Goal: Task Accomplishment & Management: Use online tool/utility

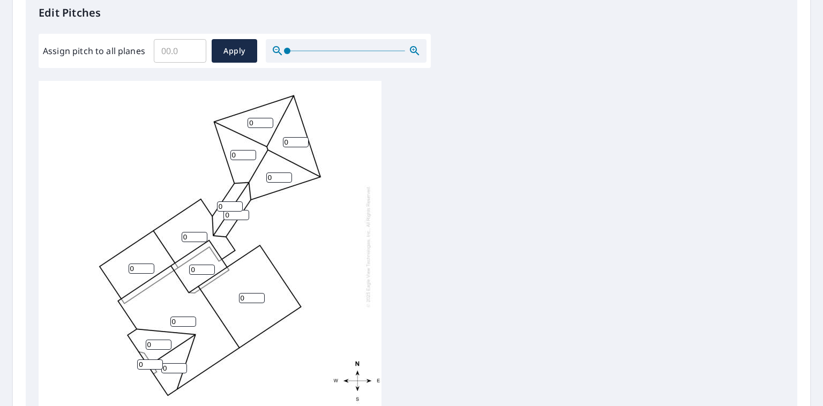
scroll to position [321, 0]
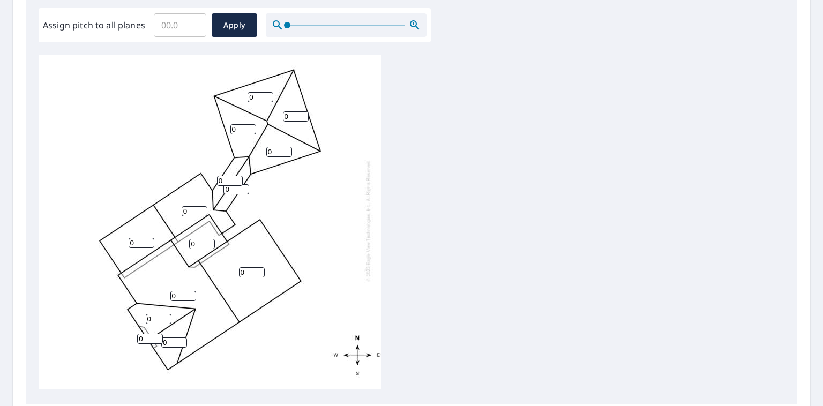
click at [145, 328] on input "0" at bounding box center [150, 339] width 26 height 10
click at [156, 314] on input "0" at bounding box center [159, 319] width 26 height 10
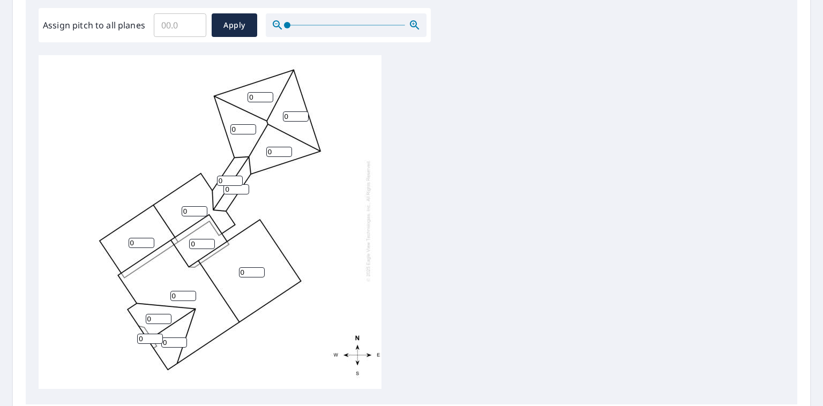
click at [156, 314] on input "0" at bounding box center [159, 319] width 26 height 10
type input "9"
click at [171, 328] on input "0" at bounding box center [174, 342] width 26 height 10
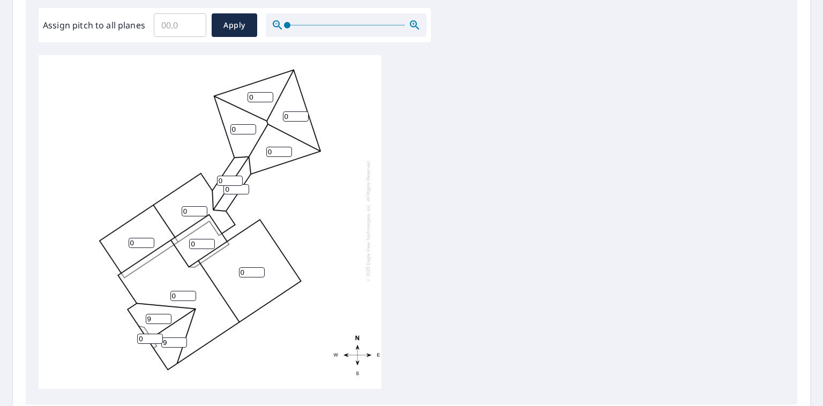
type input "9"
click at [179, 291] on input "0" at bounding box center [183, 296] width 26 height 10
type input "7"
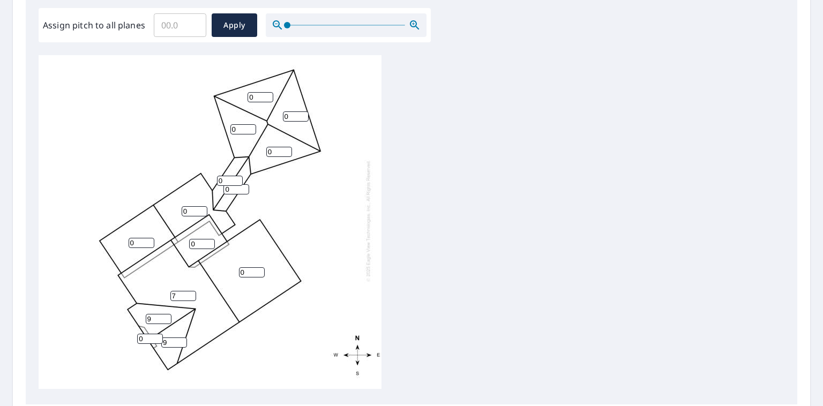
click at [247, 267] on input "0" at bounding box center [252, 272] width 26 height 10
type input "7"
click at [241, 124] on input "0" at bounding box center [243, 129] width 26 height 10
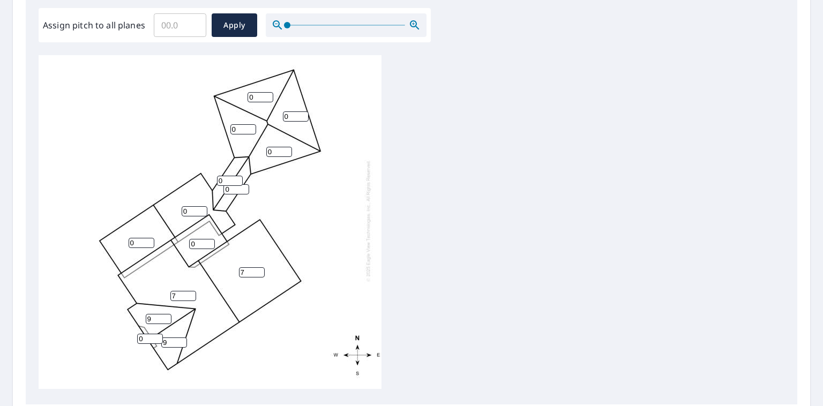
click at [241, 124] on input "0" at bounding box center [243, 129] width 26 height 10
type input "6"
click at [275, 147] on input "0" at bounding box center [279, 152] width 26 height 10
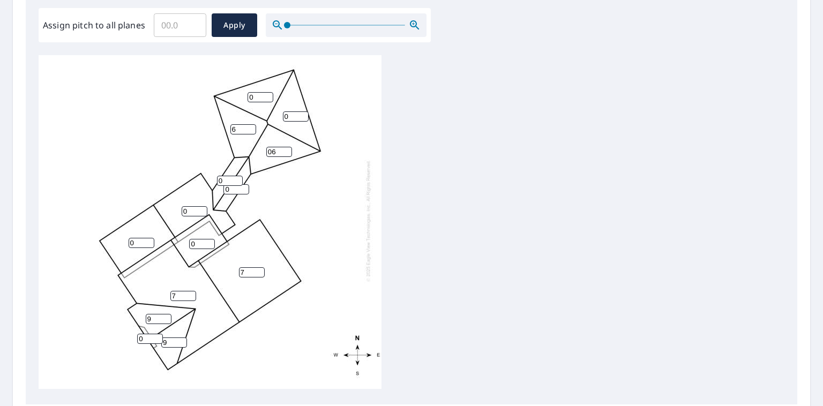
click at [274, 147] on input "06" at bounding box center [279, 152] width 26 height 10
type input "6"
click at [295, 111] on input "0" at bounding box center [296, 116] width 26 height 10
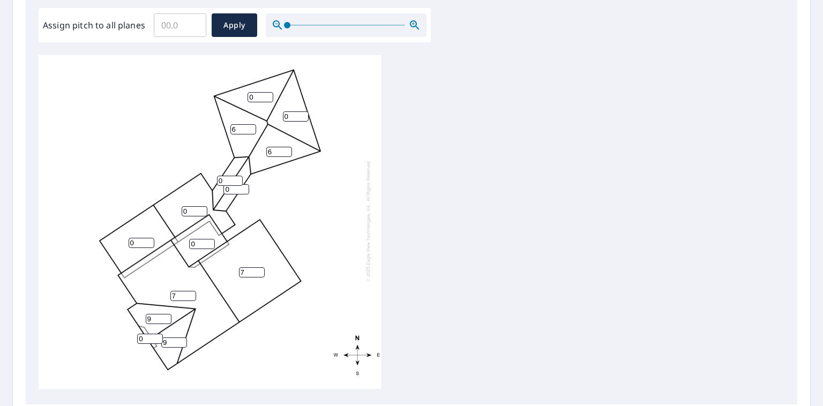
click at [295, 111] on input "0" at bounding box center [296, 116] width 26 height 10
type input "6"
click at [259, 92] on input "0" at bounding box center [260, 97] width 26 height 10
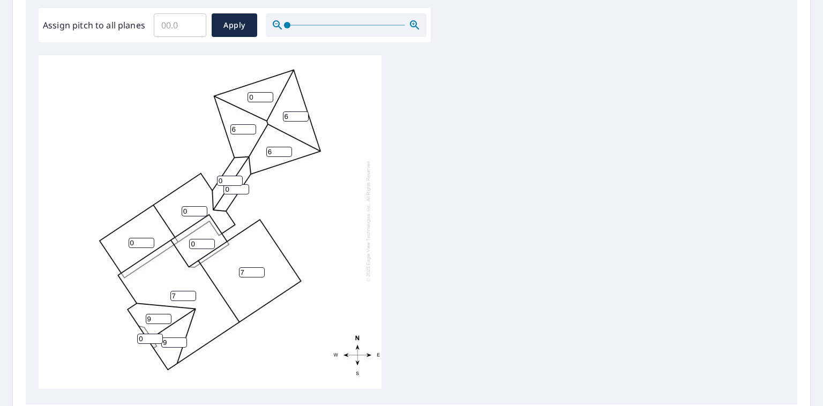
click at [259, 92] on input "0" at bounding box center [260, 97] width 26 height 10
type input "6"
click at [140, 238] on input "0" at bounding box center [142, 243] width 26 height 10
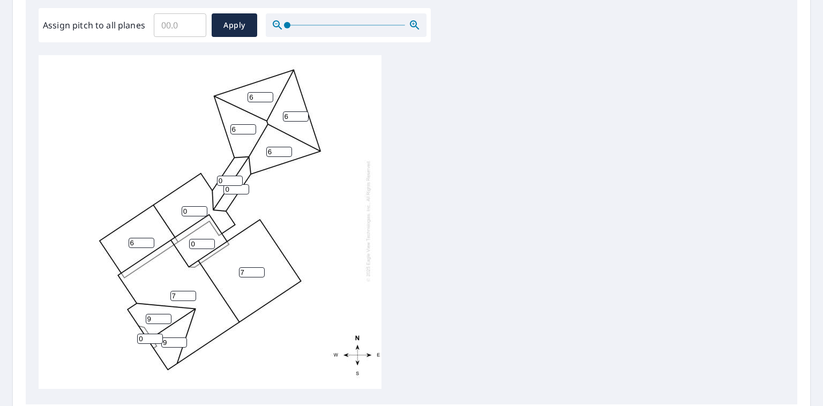
type input "6"
click at [191, 206] on input "0" at bounding box center [195, 211] width 26 height 10
type input "6"
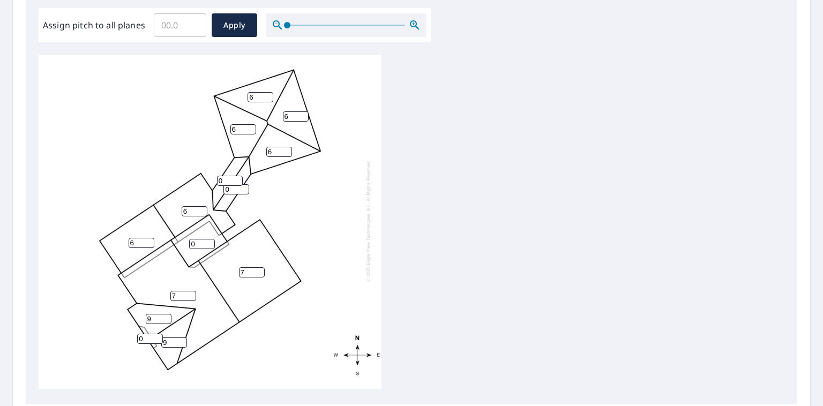
click at [182, 291] on input "7" at bounding box center [183, 296] width 26 height 10
type input "9"
click at [255, 267] on input "8" at bounding box center [252, 272] width 26 height 10
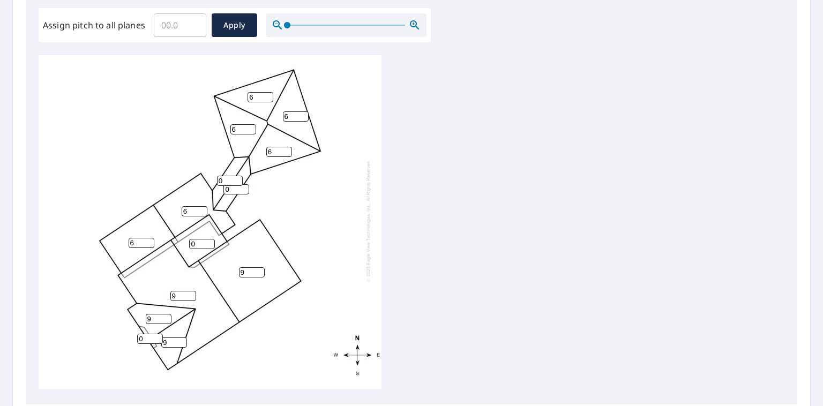
click at [255, 267] on input "9" at bounding box center [252, 272] width 26 height 10
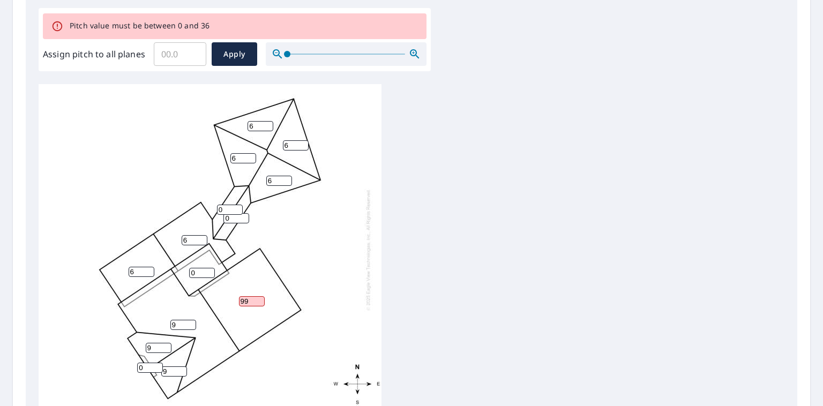
click at [245, 296] on input "99" at bounding box center [252, 301] width 26 height 10
type input "9"
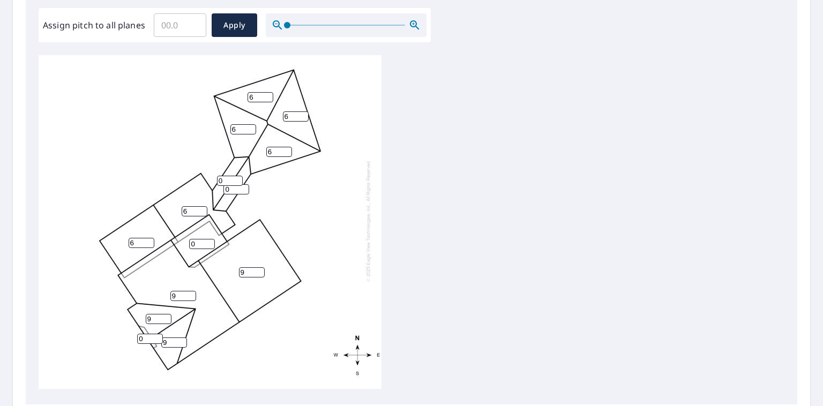
scroll to position [11, 0]
click at [141, 238] on input "6" at bounding box center [142, 243] width 26 height 10
click at [140, 238] on input "6" at bounding box center [142, 243] width 26 height 10
type input "7"
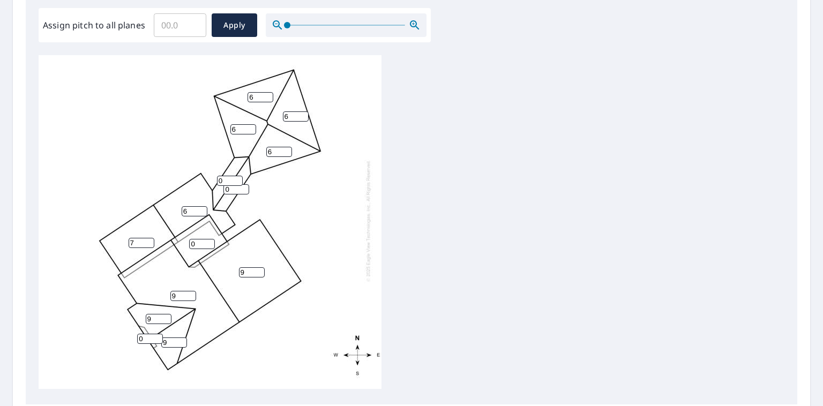
click at [187, 206] on input "6" at bounding box center [195, 211] width 26 height 10
type input "7"
click at [240, 124] on input "6" at bounding box center [243, 129] width 26 height 10
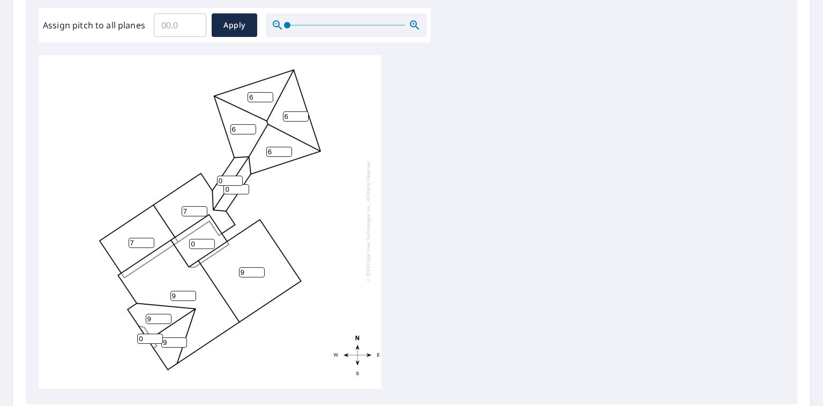
click at [240, 124] on input "6" at bounding box center [243, 129] width 26 height 10
type input "7"
click at [277, 147] on input "6" at bounding box center [279, 152] width 26 height 10
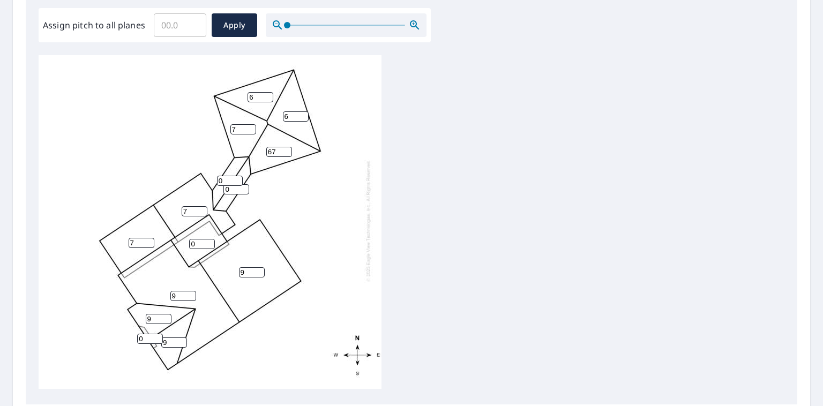
click at [277, 145] on div "9 9 7 7 6 67 6 7 0 9 9 0 0 0" at bounding box center [210, 220] width 343 height 336
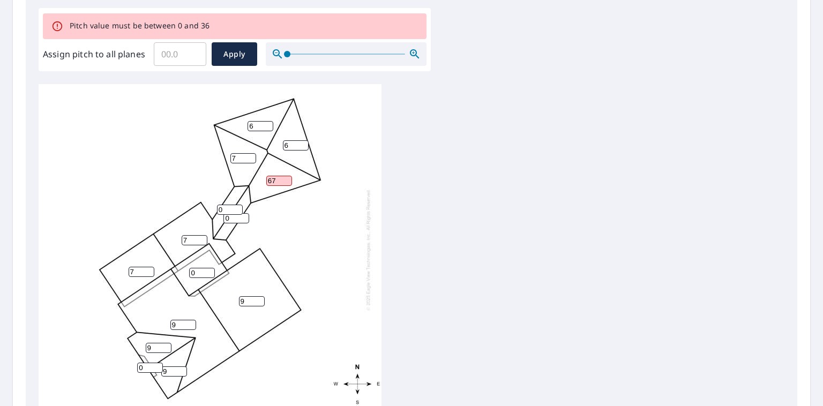
click at [274, 176] on input "67" at bounding box center [279, 181] width 26 height 10
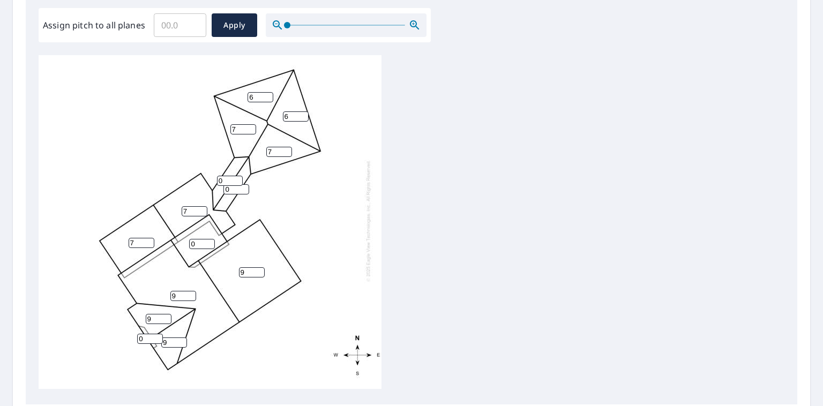
type input "7"
click at [291, 111] on input "6" at bounding box center [296, 116] width 26 height 10
type input "7"
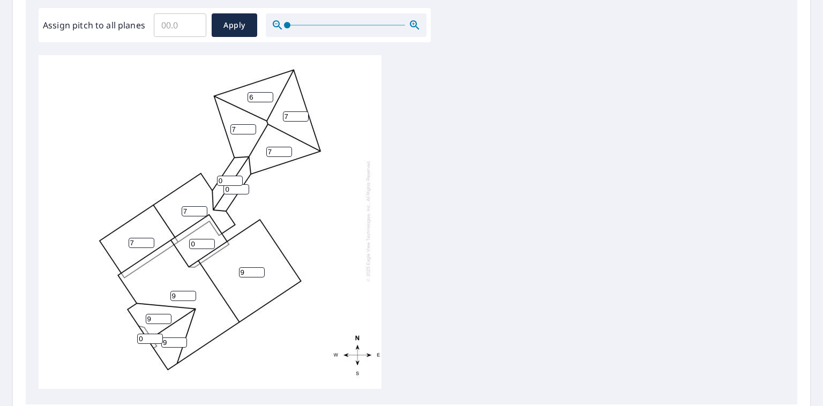
click at [255, 92] on input "6" at bounding box center [260, 97] width 26 height 10
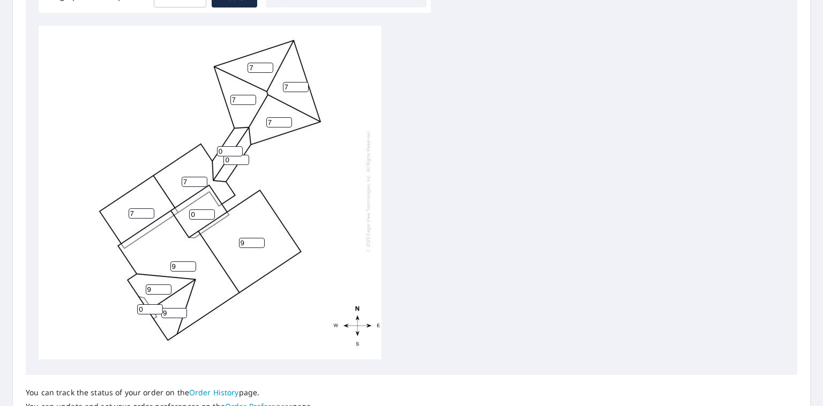
scroll to position [375, 0]
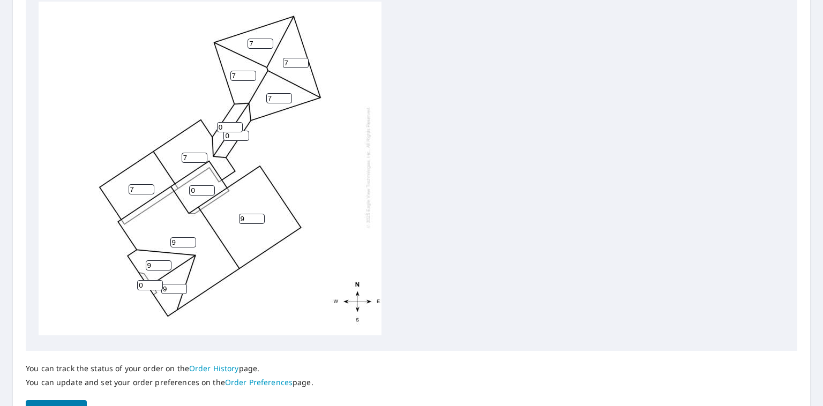
type input "7"
click at [157, 280] on input "1" at bounding box center [150, 285] width 26 height 10
click at [145, 280] on input "1" at bounding box center [150, 285] width 26 height 10
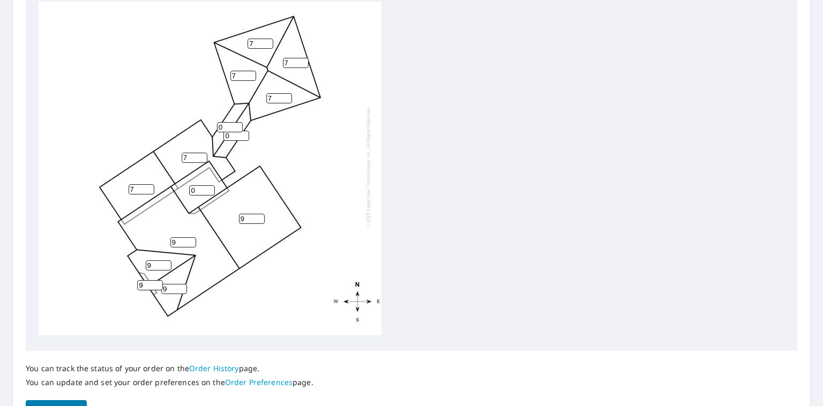
type input "9"
click at [246, 214] on input "9" at bounding box center [252, 219] width 26 height 10
type input "7"
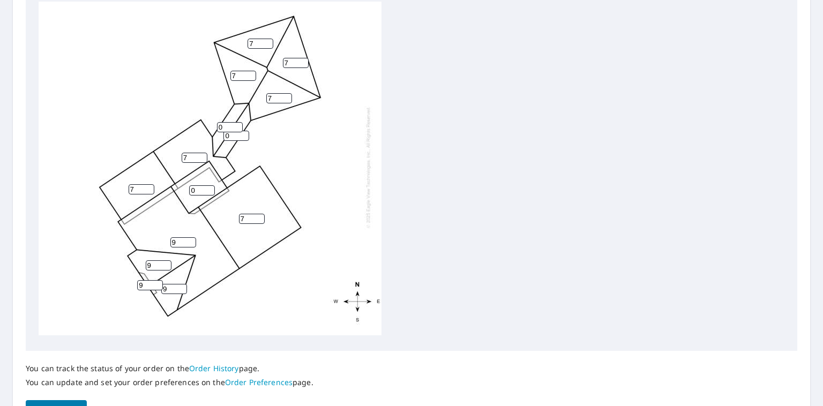
click at [199, 185] on input "0" at bounding box center [202, 190] width 26 height 10
type input "7"
click at [251, 214] on input "7" at bounding box center [252, 219] width 26 height 10
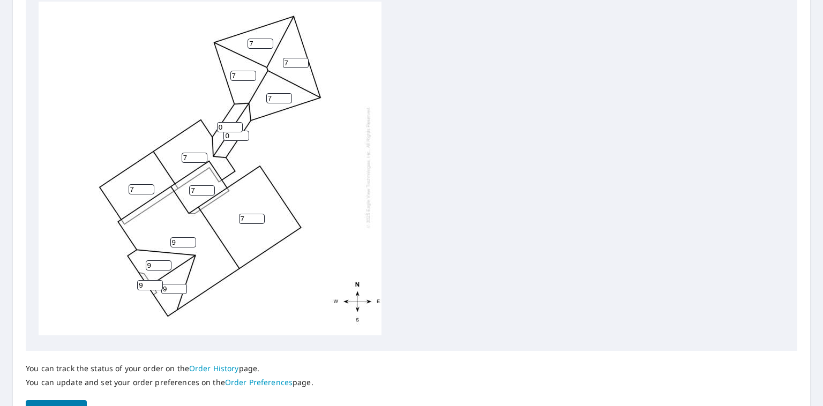
click at [251, 214] on input "7" at bounding box center [252, 219] width 26 height 10
type input "6"
click at [199, 185] on input "7" at bounding box center [202, 190] width 26 height 10
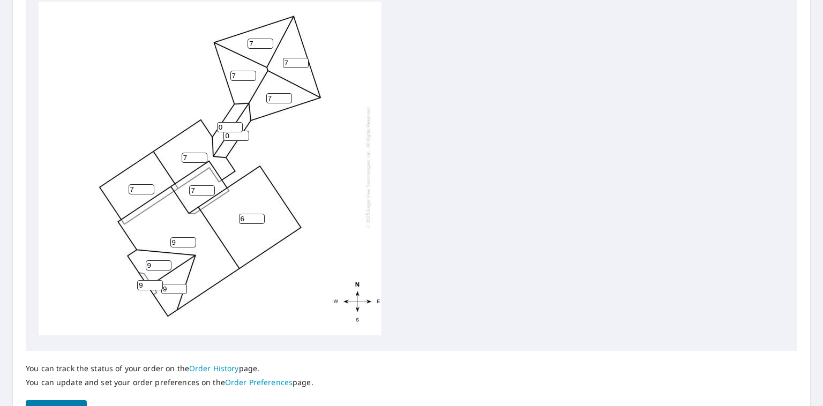
click at [199, 185] on input "7" at bounding box center [202, 190] width 26 height 10
type input "6"
click at [223, 122] on input "0" at bounding box center [230, 127] width 26 height 10
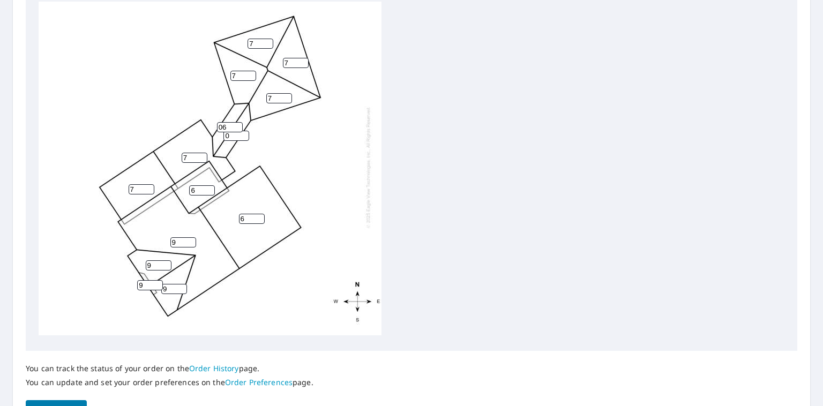
click at [228, 122] on input "06" at bounding box center [230, 127] width 26 height 10
type input "6"
click at [233, 131] on input "0" at bounding box center [236, 136] width 26 height 10
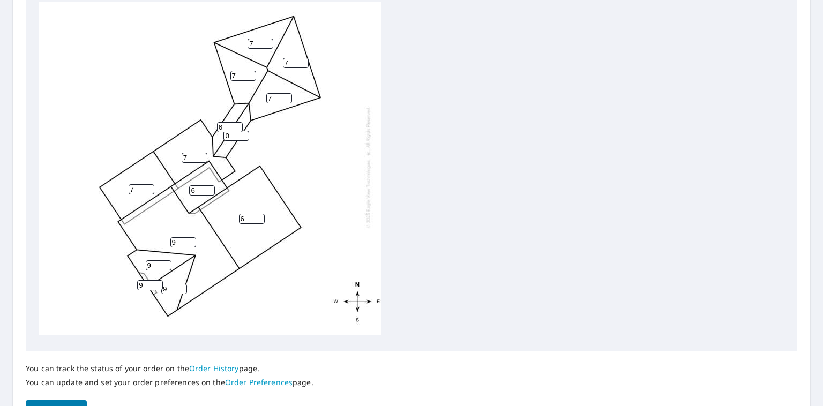
click at [233, 131] on input "0" at bounding box center [236, 136] width 26 height 10
type input "6"
click at [277, 93] on input "7" at bounding box center [279, 98] width 26 height 10
click at [276, 93] on input "7" at bounding box center [279, 98] width 26 height 10
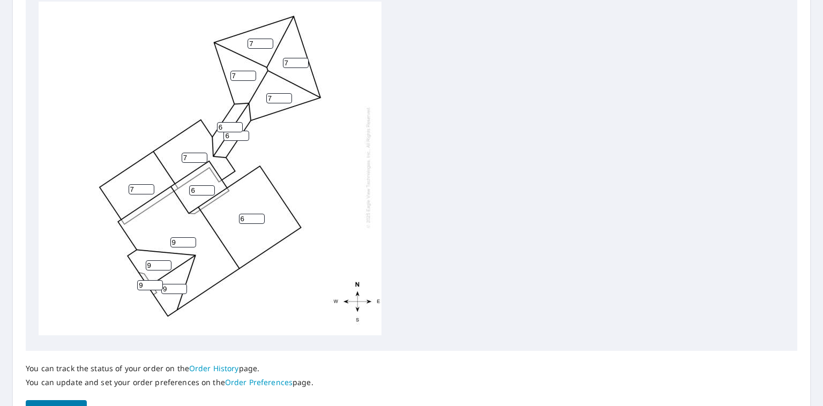
click at [276, 93] on input "7" at bounding box center [279, 98] width 26 height 10
type input "6"
click at [242, 71] on input "7" at bounding box center [243, 76] width 26 height 10
click at [241, 71] on input "7" at bounding box center [243, 76] width 26 height 10
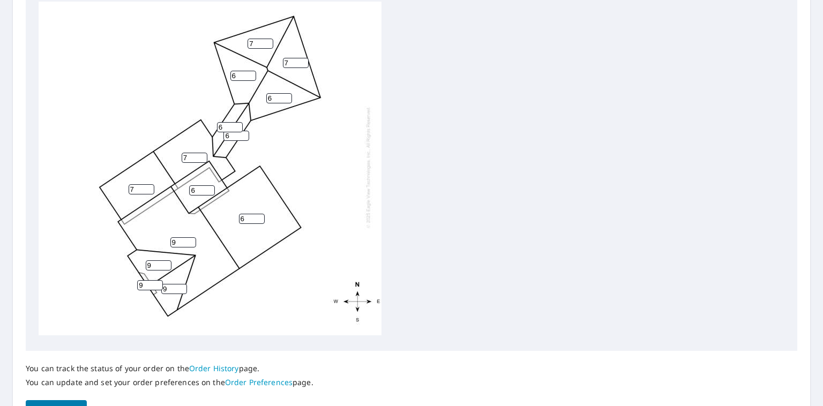
type input "6"
click at [253, 39] on input "7" at bounding box center [260, 44] width 26 height 10
type input "6"
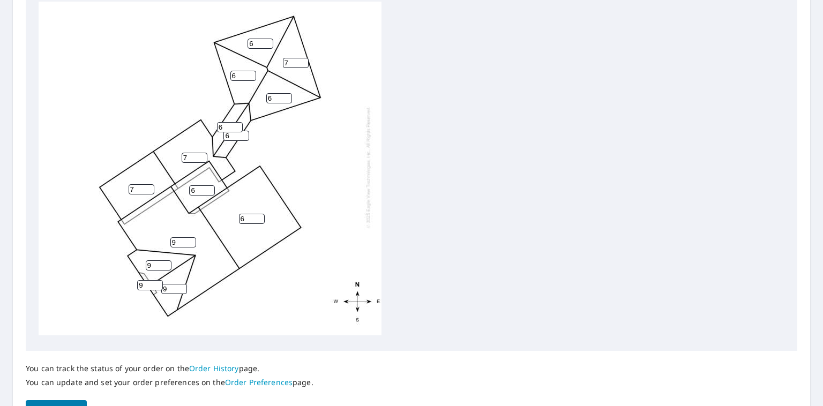
click at [291, 58] on input "7" at bounding box center [296, 63] width 26 height 10
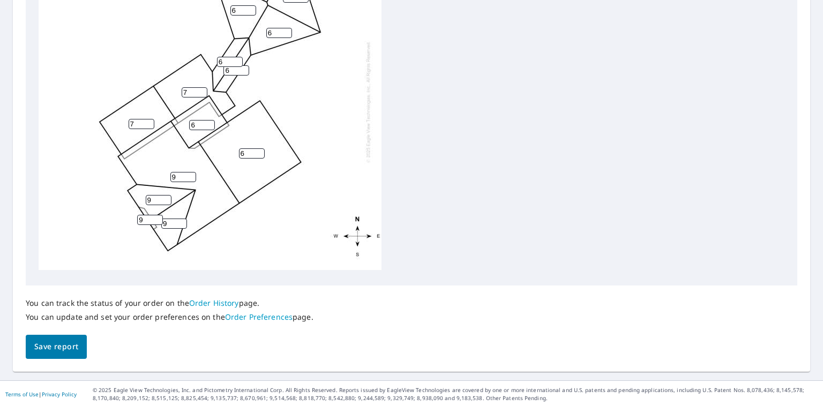
scroll to position [441, 0]
type input "6"
click at [55, 328] on span "Save report" at bounding box center [56, 345] width 44 height 13
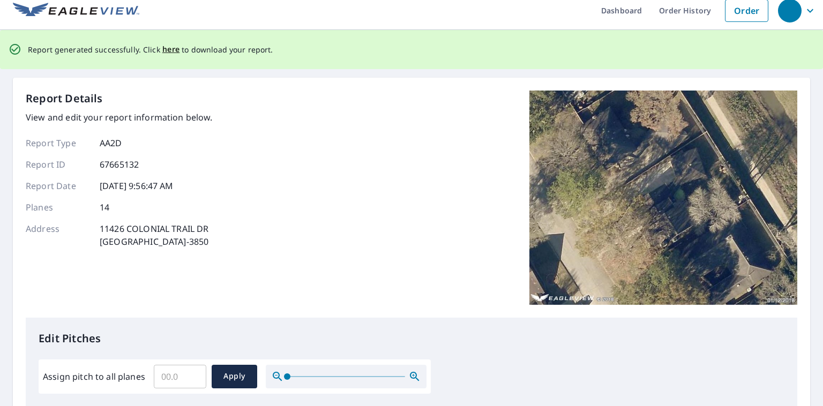
scroll to position [0, 0]
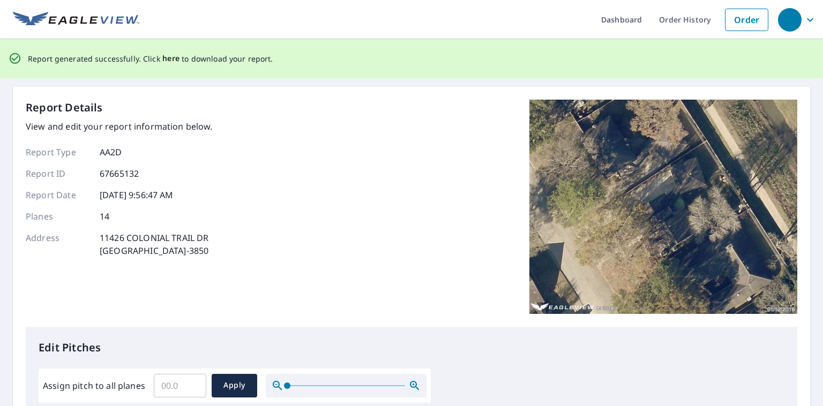
click at [164, 59] on span "here" at bounding box center [171, 58] width 18 height 13
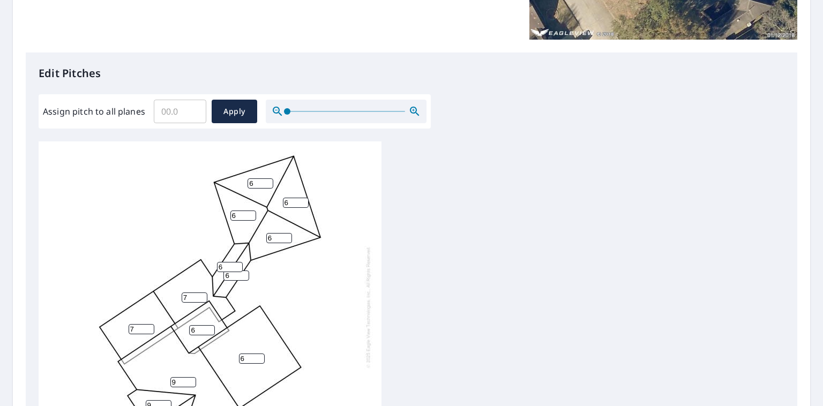
scroll to position [268, 0]
